Goal: Navigation & Orientation: Understand site structure

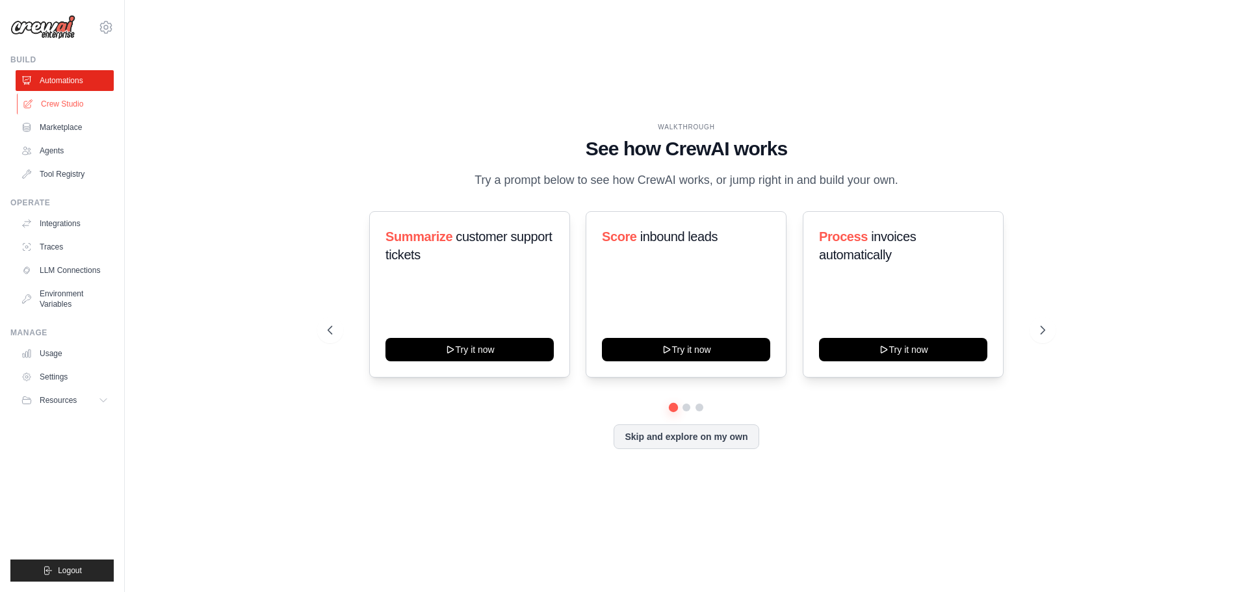
click at [72, 98] on link "Crew Studio" at bounding box center [66, 104] width 98 height 21
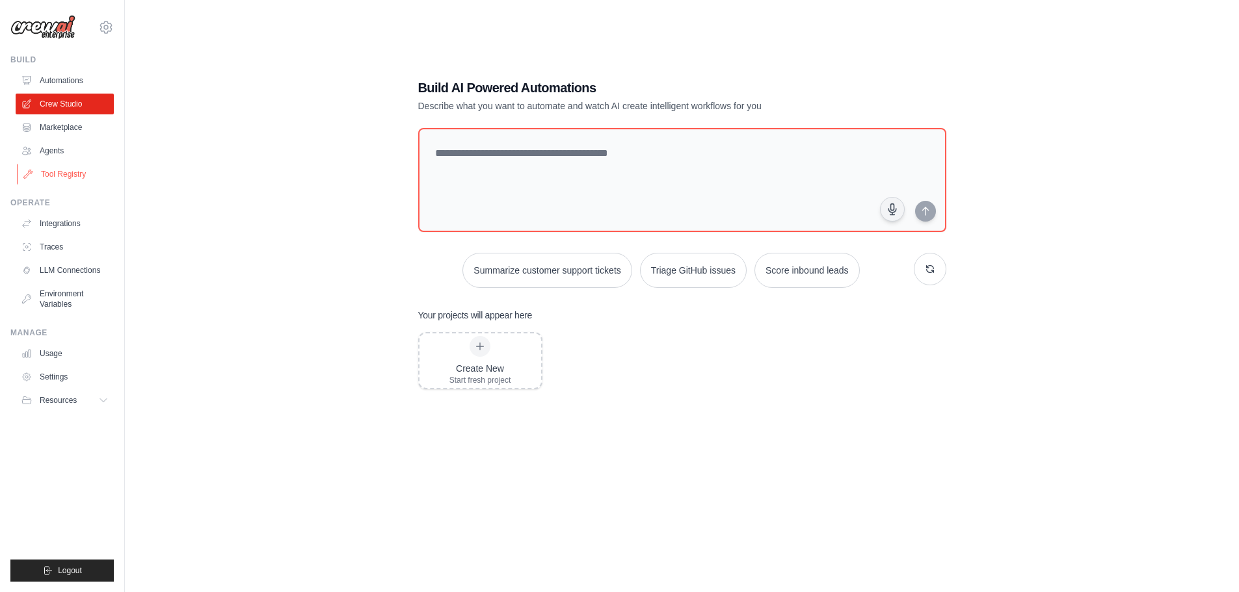
click at [62, 181] on link "Tool Registry" at bounding box center [66, 174] width 98 height 21
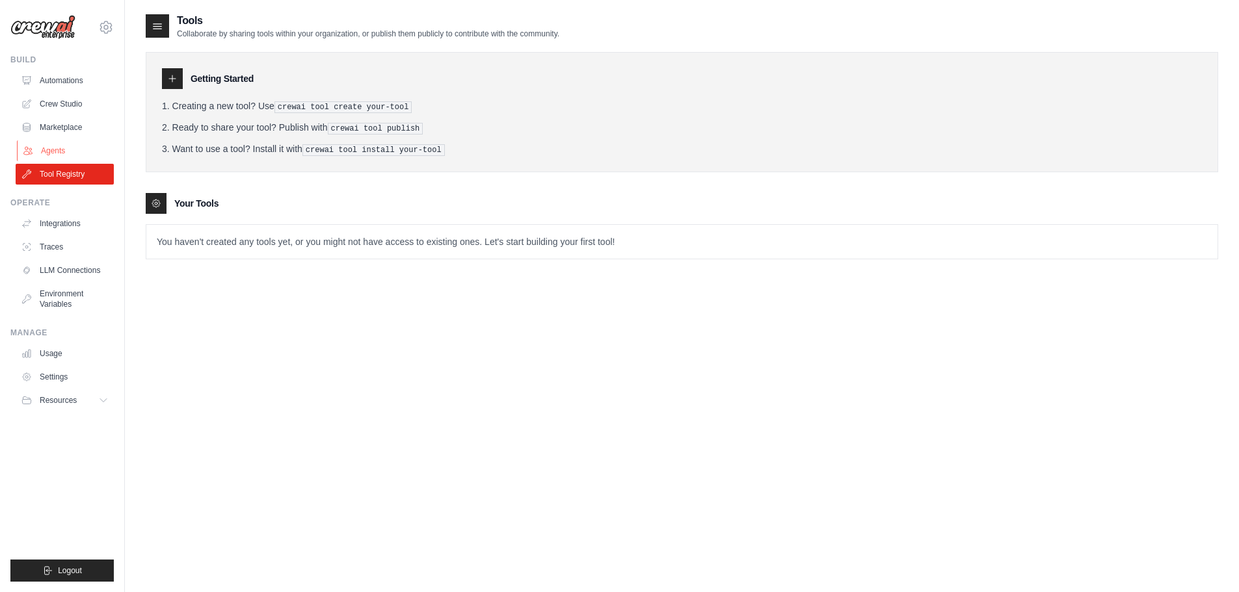
click at [60, 153] on link "Agents" at bounding box center [66, 150] width 98 height 21
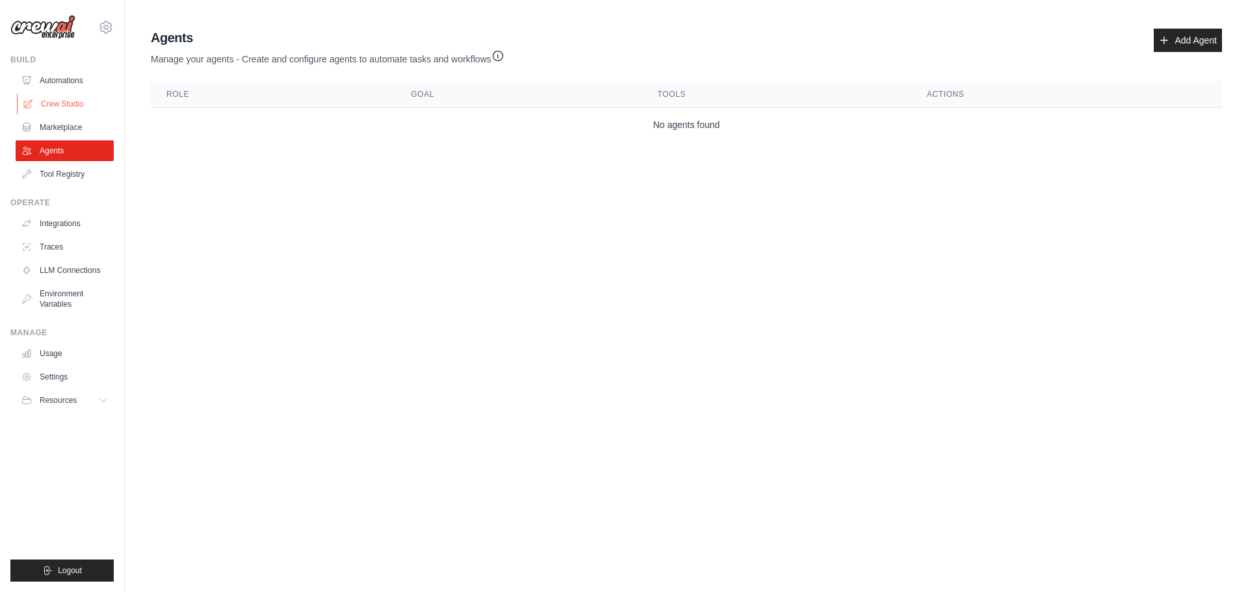
click at [60, 111] on link "Crew Studio" at bounding box center [66, 104] width 98 height 21
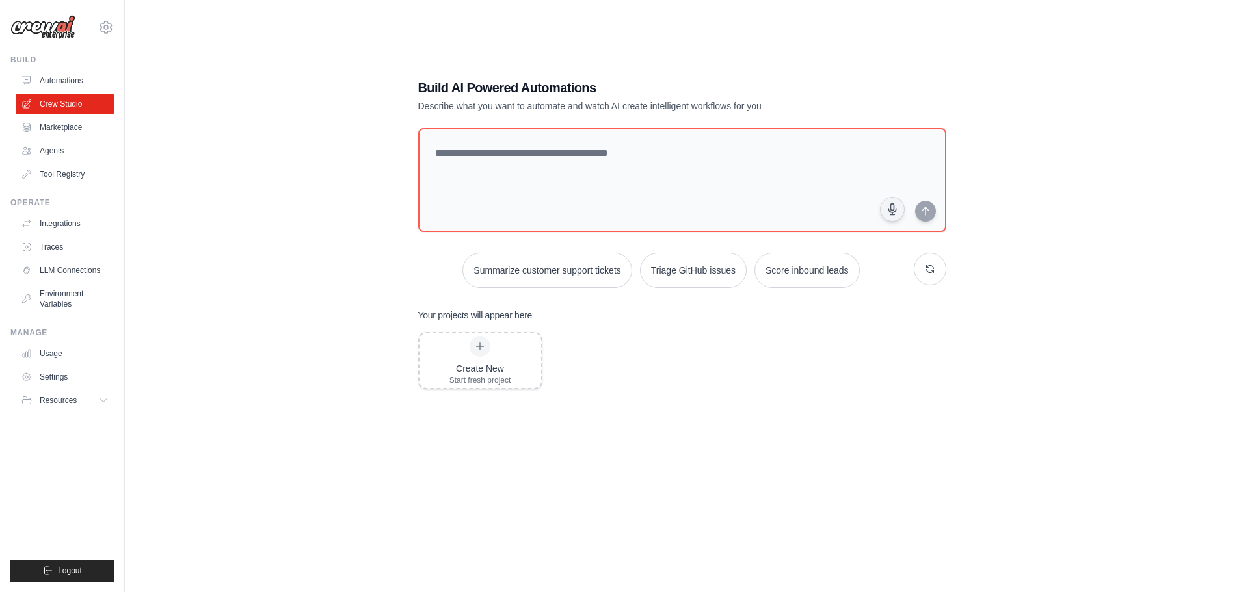
click at [60, 83] on link "Automations" at bounding box center [65, 80] width 98 height 21
